Goal: Task Accomplishment & Management: Use online tool/utility

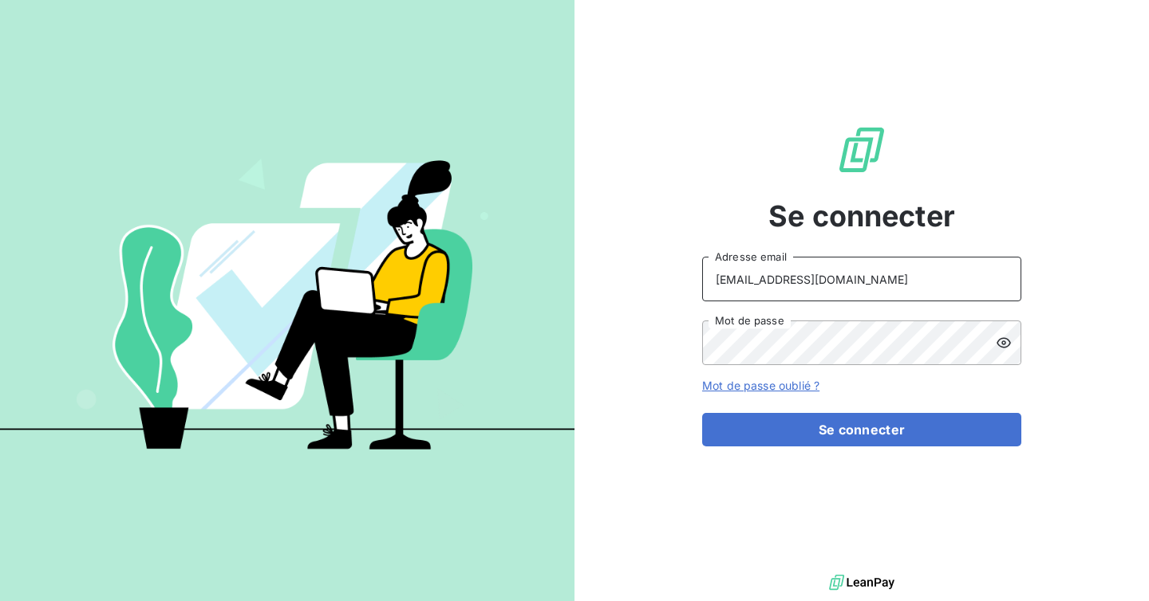
click at [859, 289] on input "[EMAIL_ADDRESS][DOMAIN_NAME]" at bounding box center [861, 279] width 319 height 45
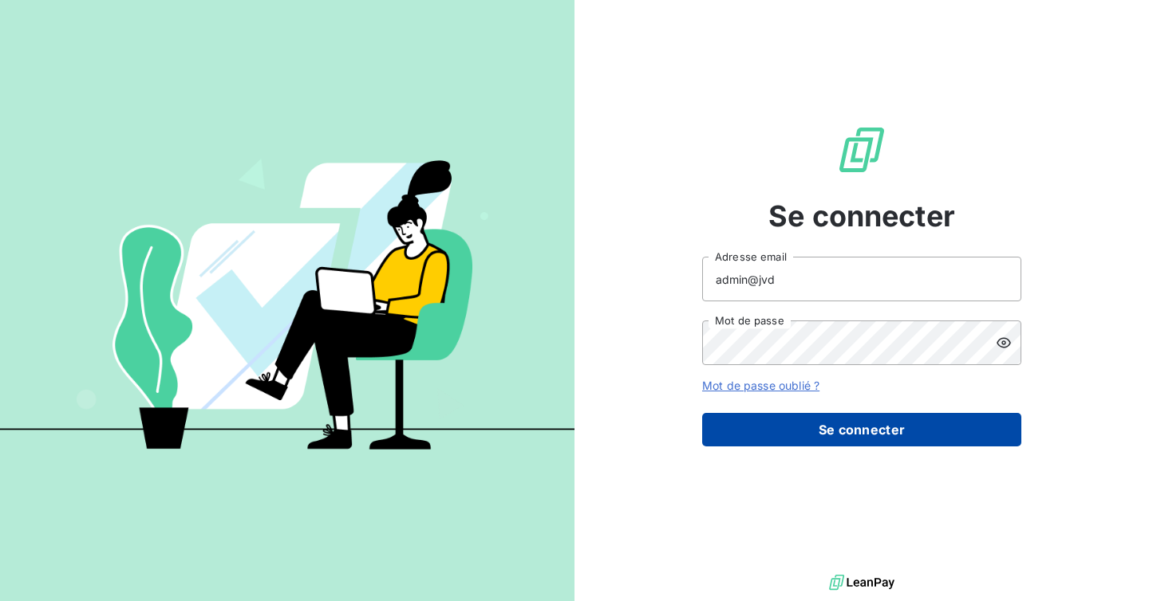
type input "admin@jvd"
click at [881, 414] on button "Se connecter" at bounding box center [861, 430] width 319 height 34
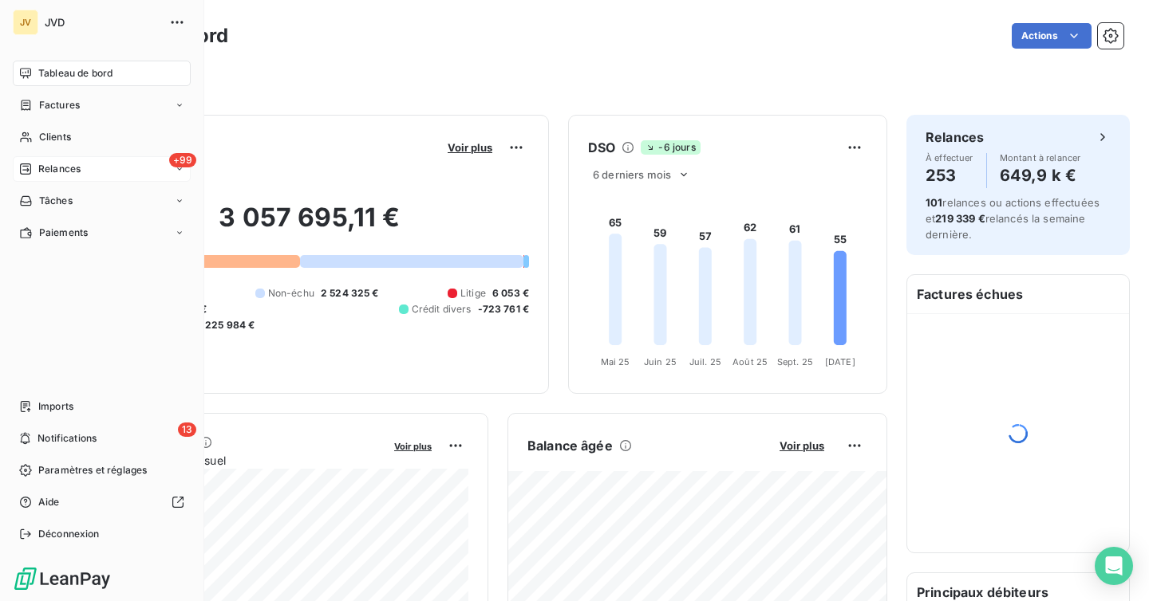
click at [29, 171] on icon at bounding box center [25, 169] width 13 height 13
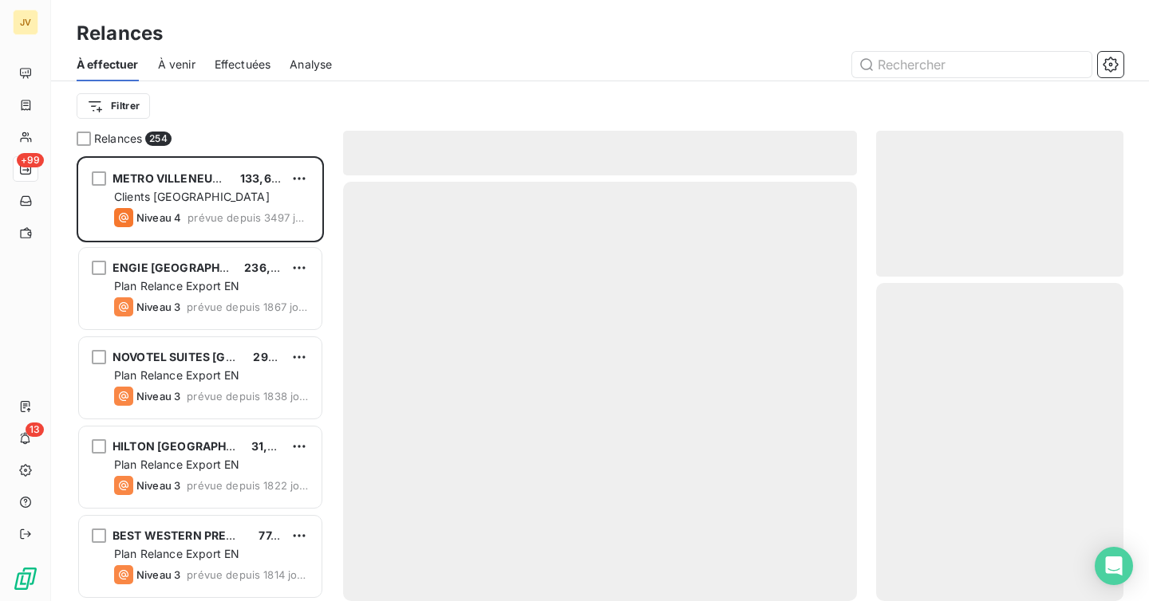
scroll to position [445, 247]
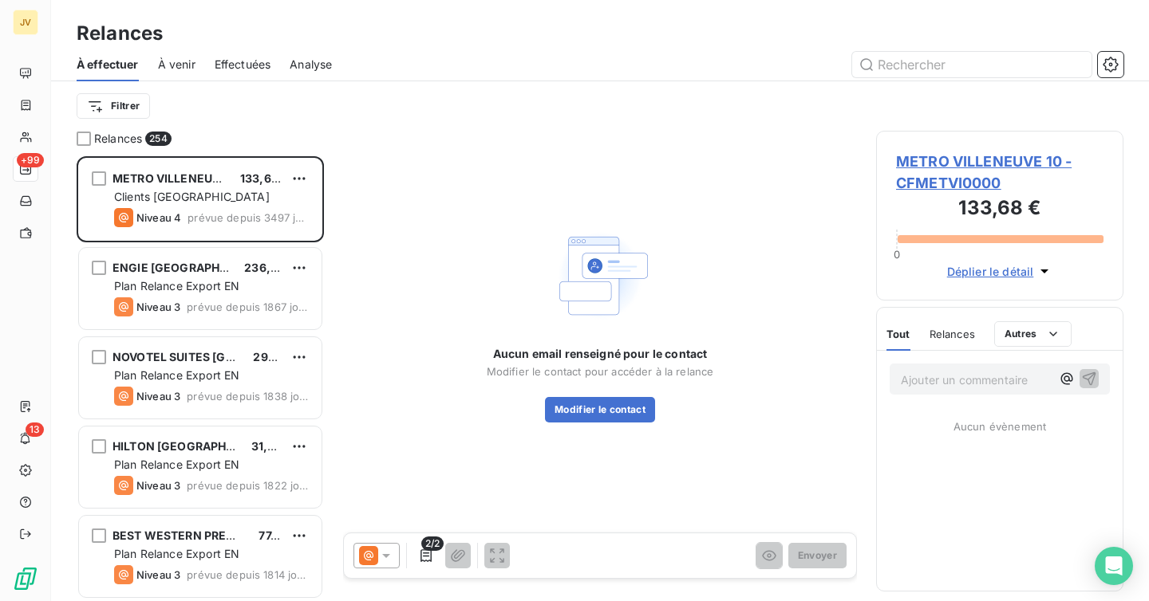
click at [244, 73] on div "Effectuées" at bounding box center [243, 65] width 57 height 34
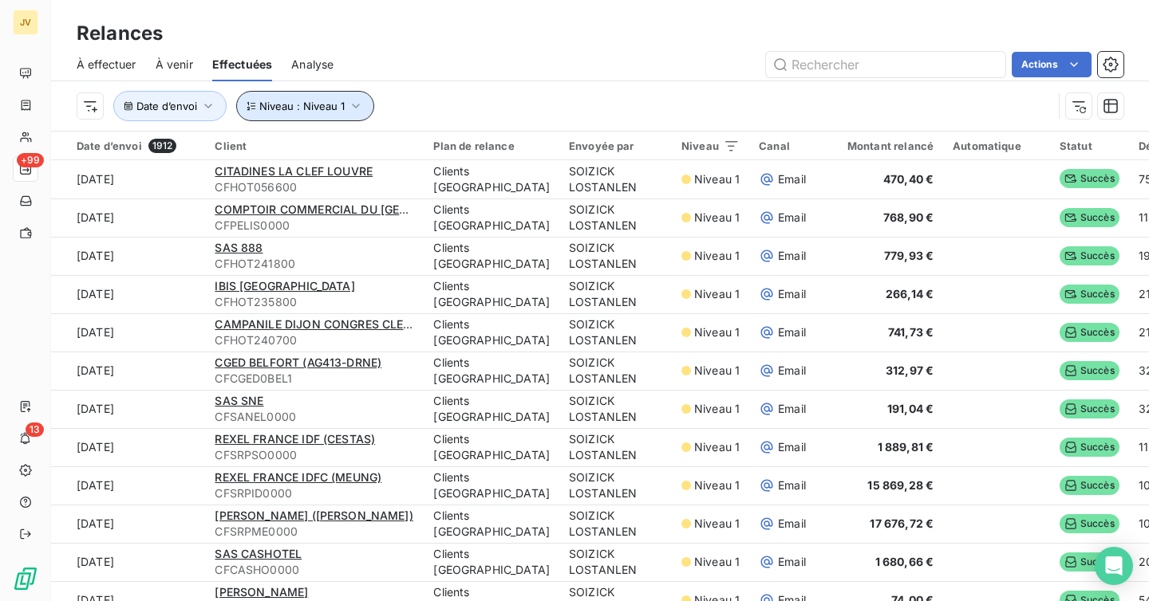
click at [284, 107] on span "Niveau : Niveau 1" at bounding box center [301, 106] width 85 height 13
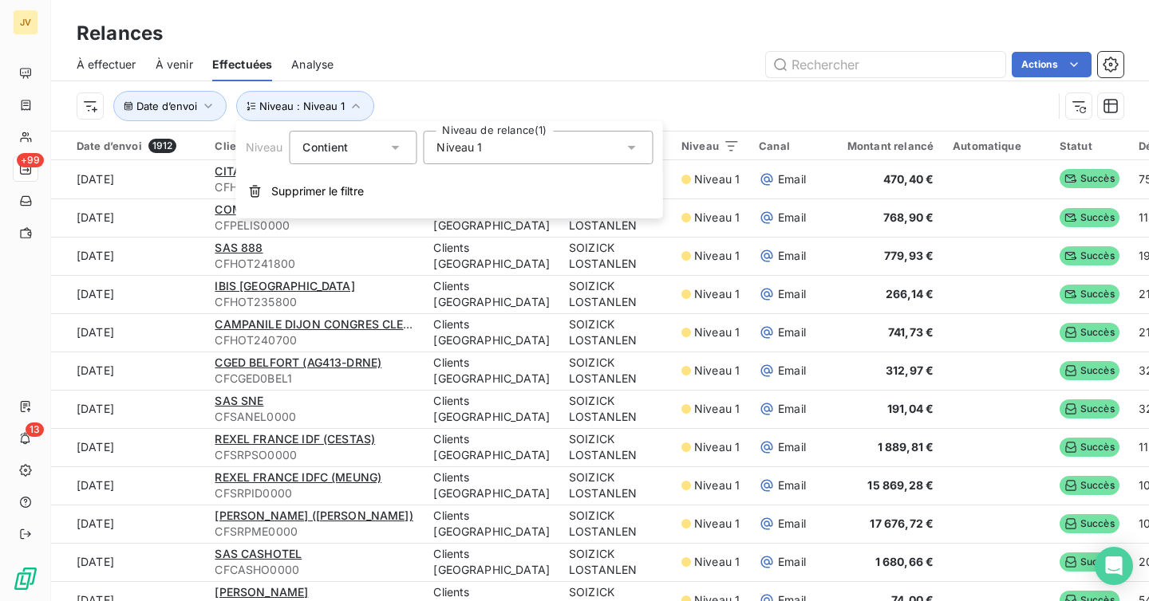
click at [285, 211] on div "Niveau Contient is Niveau de relance (1) Niveau 1 Supprimer le filtre" at bounding box center [449, 169] width 427 height 97
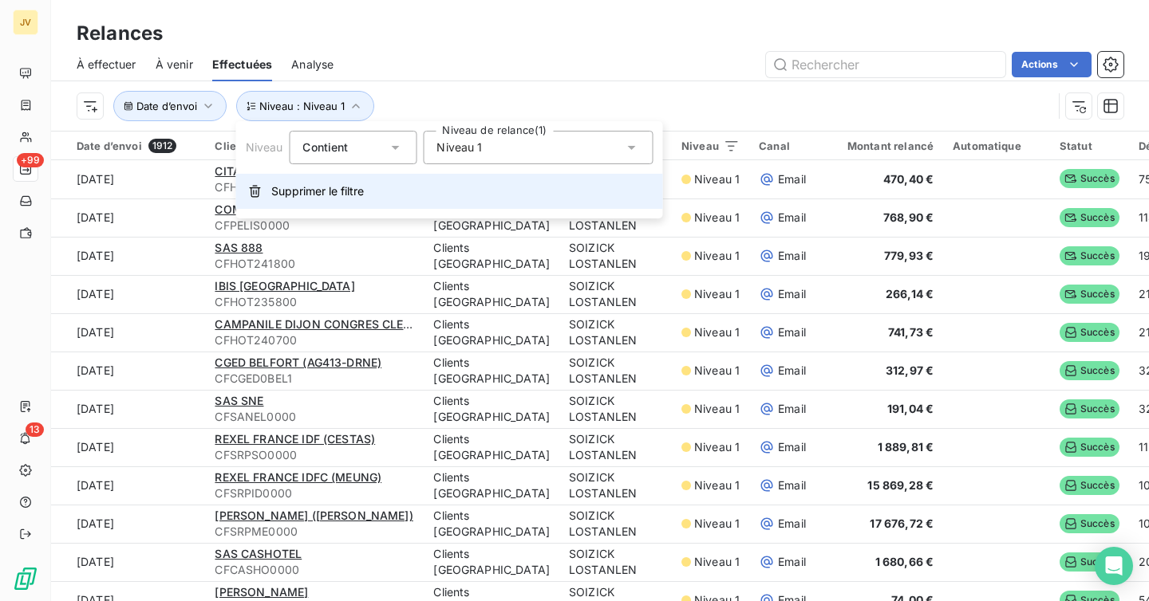
click at [286, 201] on button "Supprimer le filtre" at bounding box center [449, 191] width 427 height 35
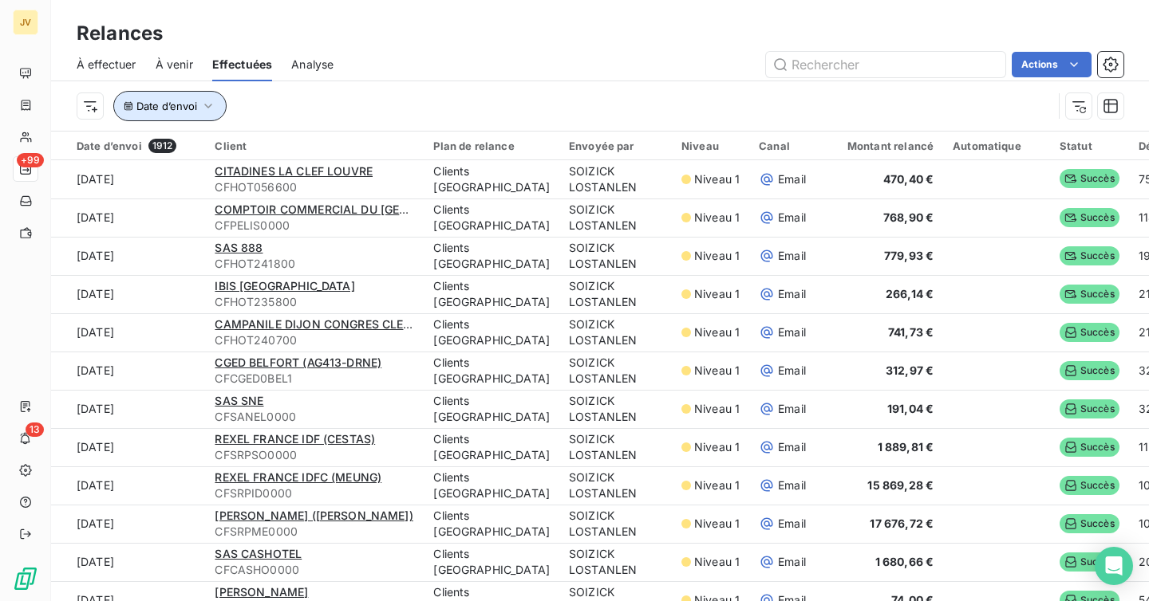
click at [171, 95] on button "Date d’envoi" at bounding box center [169, 106] width 113 height 30
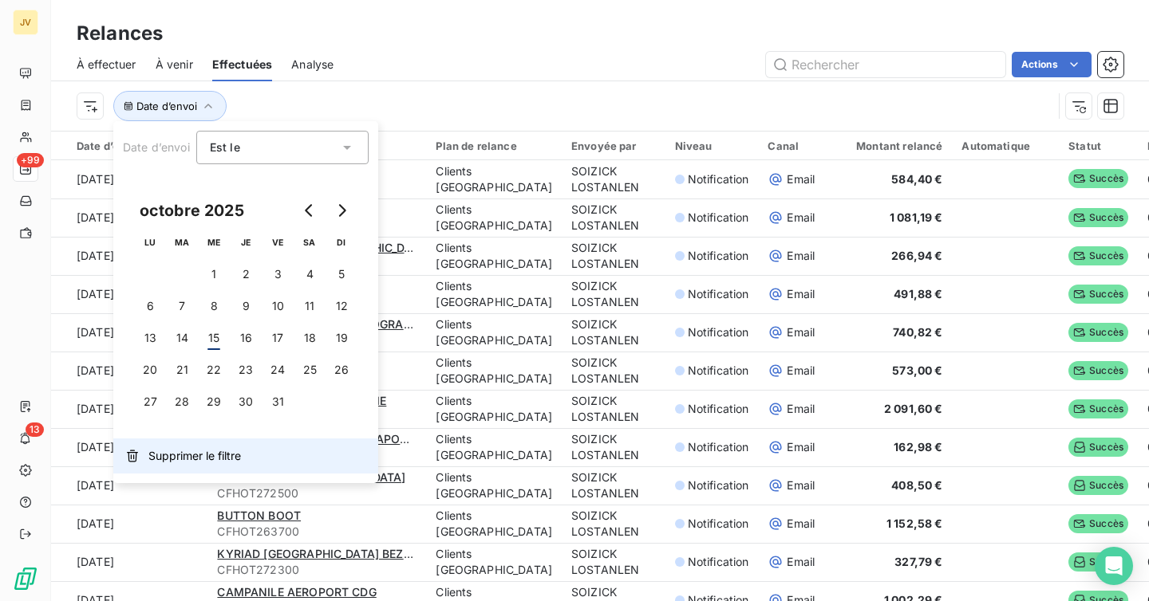
click at [192, 458] on span "Supprimer le filtre" at bounding box center [194, 456] width 93 height 16
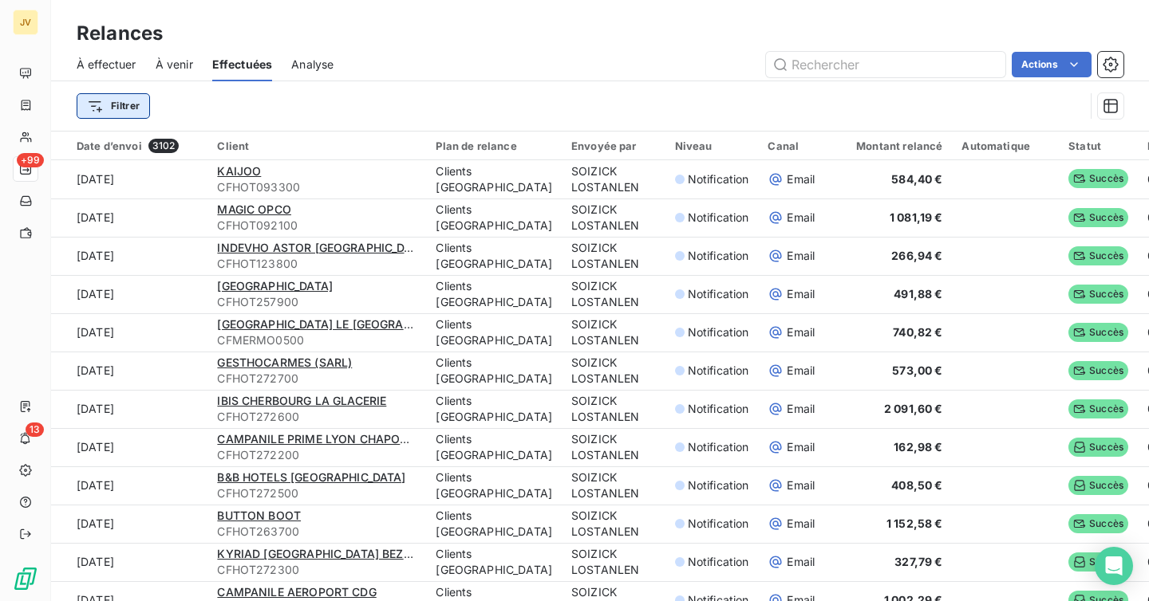
click at [108, 115] on html "JV +99 13 Relances À effectuer À venir Effectuées Analyse Actions Filtrer Date …" at bounding box center [574, 300] width 1149 height 601
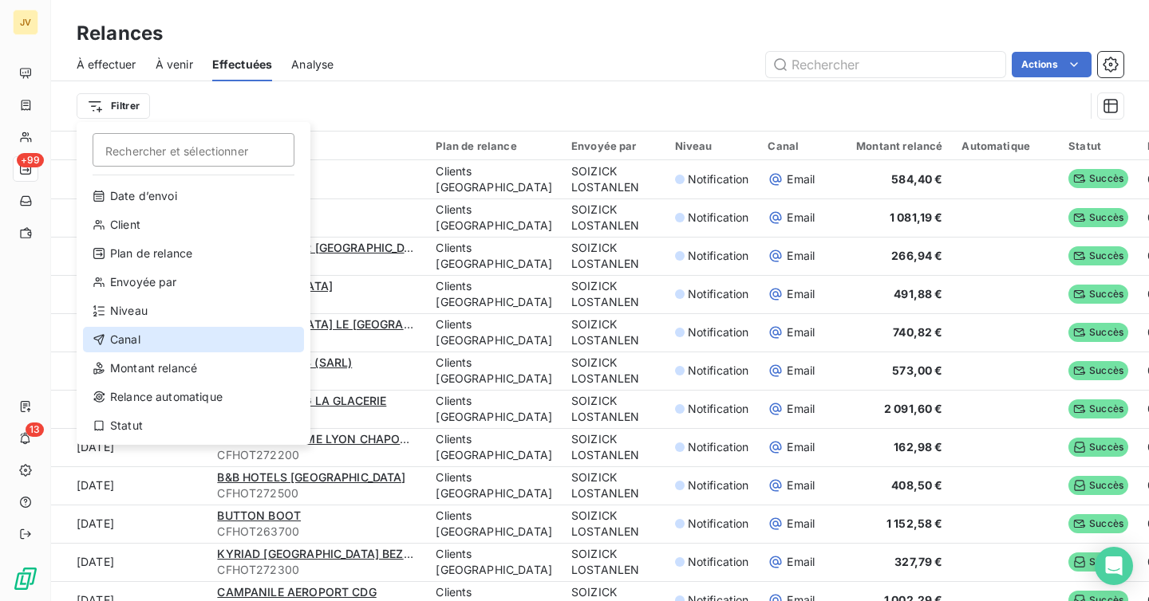
click at [168, 335] on div "Canal" at bounding box center [193, 340] width 221 height 26
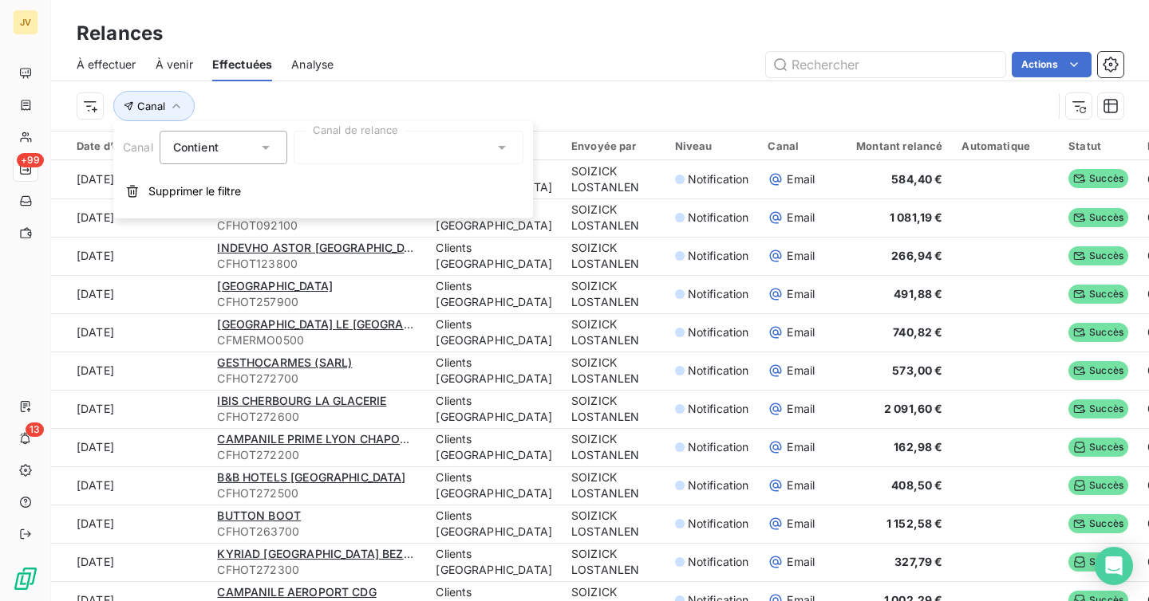
click at [341, 150] on div at bounding box center [409, 148] width 230 height 34
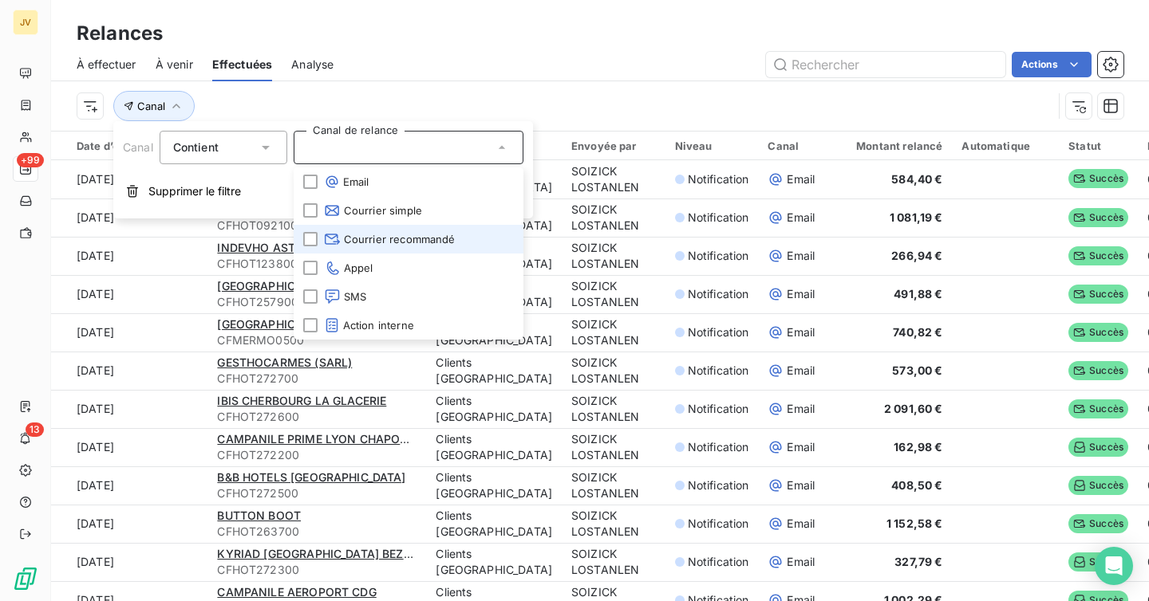
click at [349, 227] on li "Courrier recommandé" at bounding box center [409, 239] width 230 height 29
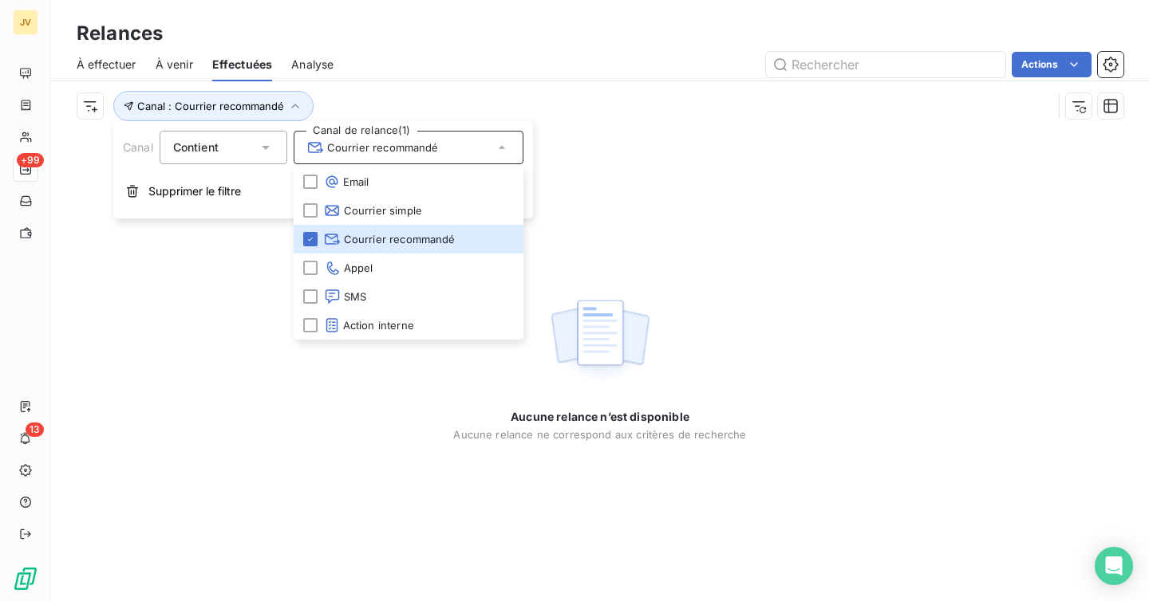
click at [370, 91] on div "Canal : Courrier recommandé" at bounding box center [565, 106] width 976 height 30
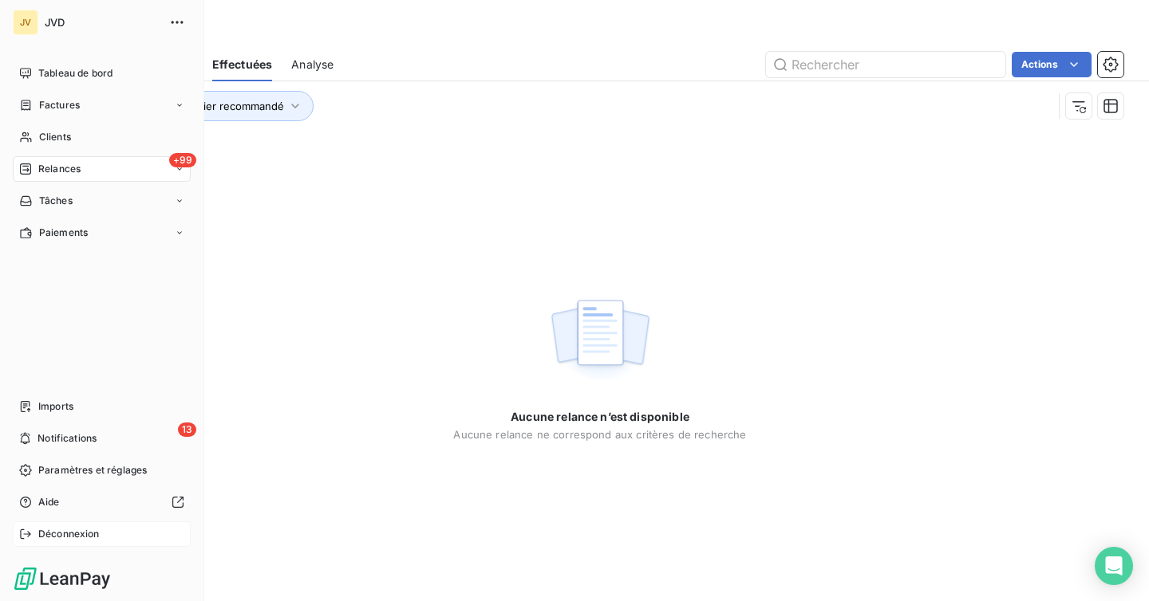
click at [38, 528] on span "Déconnexion" at bounding box center [68, 534] width 61 height 14
